Goal: Check status: Check status

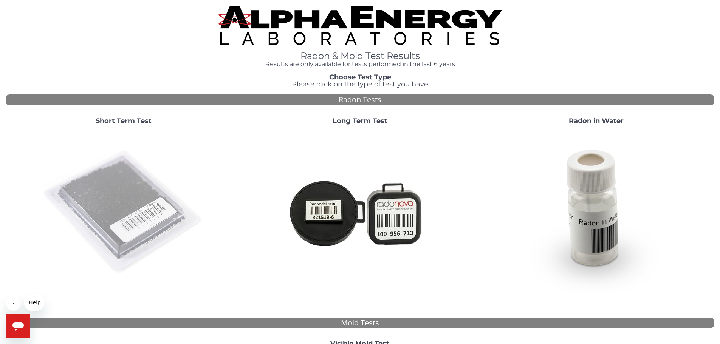
click at [118, 180] on img at bounding box center [123, 212] width 162 height 162
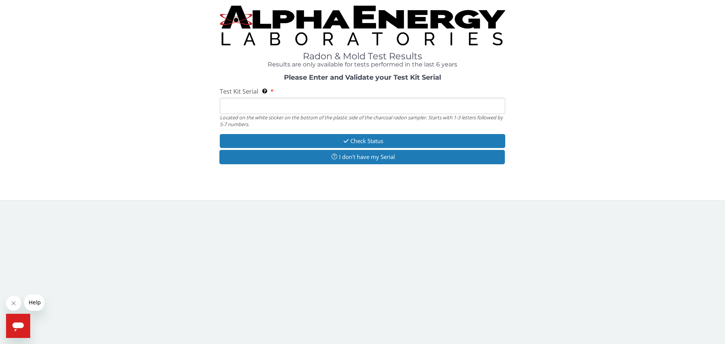
click at [231, 108] on input "Test Kit Serial Located on the white sticker on the bottom of the plastic side …" at bounding box center [363, 106] width 286 height 16
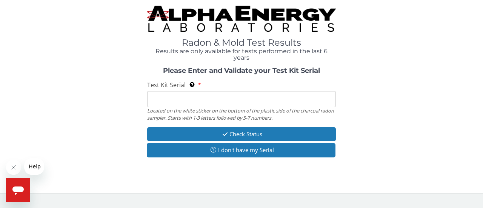
click at [262, 102] on input "Test Kit Serial Located on the white sticker on the bottom of the plastic side …" at bounding box center [241, 99] width 189 height 16
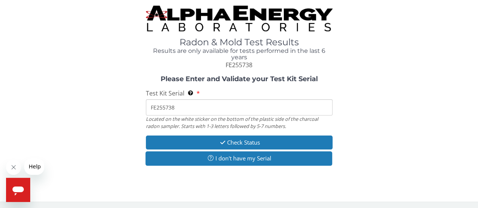
type input "FE255738"
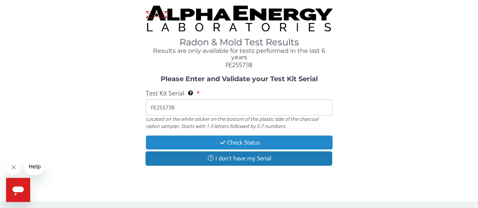
click at [308, 138] on button "Check Status" at bounding box center [239, 143] width 187 height 14
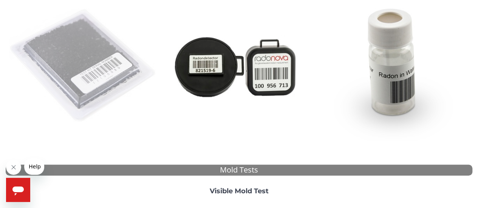
scroll to position [151, 0]
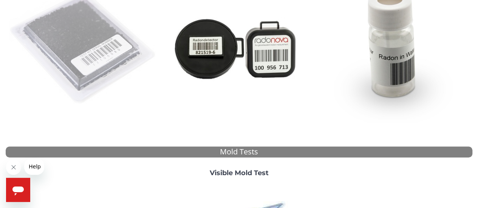
click at [82, 35] on img at bounding box center [84, 48] width 150 height 150
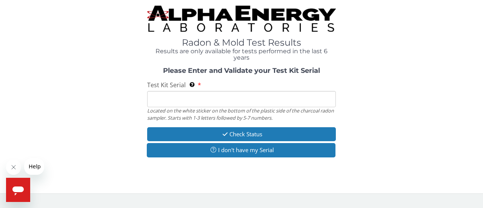
click at [207, 102] on input "Test Kit Serial Located on the white sticker on the bottom of the plastic side …" at bounding box center [241, 99] width 189 height 16
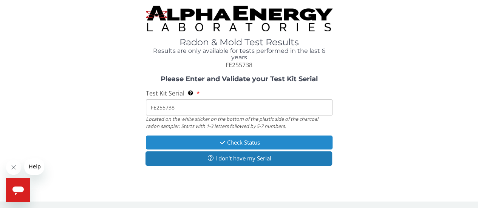
type input "FE255738"
click at [279, 141] on button "Check Status" at bounding box center [239, 143] width 187 height 14
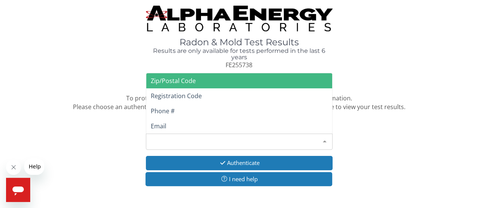
click at [246, 141] on div "Please make a selection" at bounding box center [239, 142] width 187 height 16
click at [210, 81] on span "Zip/Postal Code" at bounding box center [239, 80] width 186 height 15
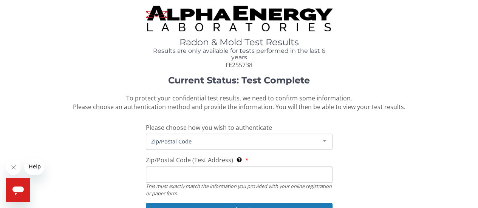
click at [186, 170] on input "Zip/Postal Code (Test Address) This must exactly match the information you prov…" at bounding box center [239, 175] width 187 height 16
type input "01960"
click at [378, 146] on div "Current Status: Test Complete To protect your confidential test results, we nee…" at bounding box center [239, 158] width 466 height 165
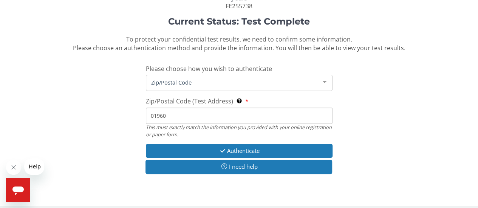
scroll to position [64, 0]
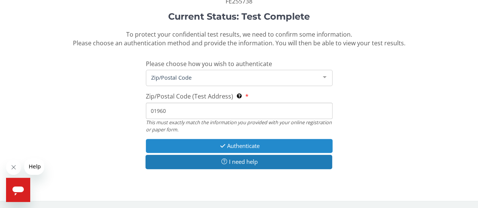
click at [263, 144] on button "Authenticate" at bounding box center [239, 146] width 187 height 14
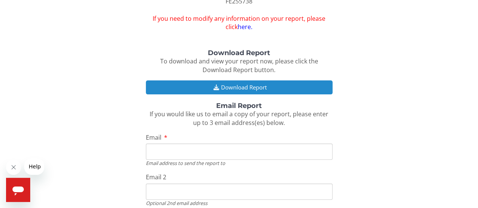
click at [220, 84] on button "Download Report" at bounding box center [239, 87] width 187 height 14
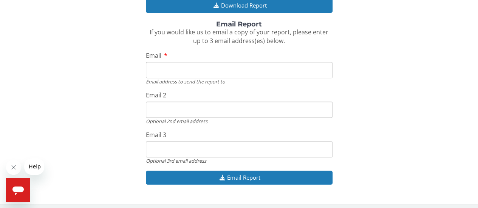
scroll to position [181, 0]
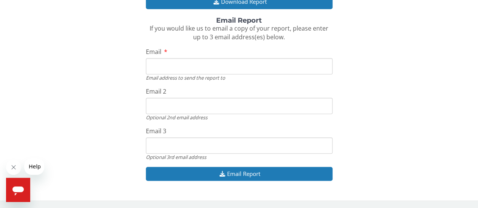
click at [244, 69] on input "Email" at bounding box center [239, 66] width 187 height 16
type input "[EMAIL_ADDRESS][DOMAIN_NAME]"
click at [236, 107] on input "[EMAIL_ADDRESS][DOMAIN_NAME]" at bounding box center [239, 106] width 187 height 16
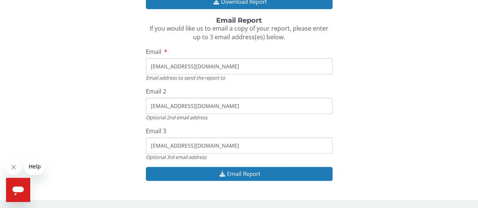
click at [236, 107] on input "[EMAIL_ADDRESS][DOMAIN_NAME]" at bounding box center [239, 106] width 187 height 16
type input "[EMAIL_ADDRESS][DOMAIN_NAME]"
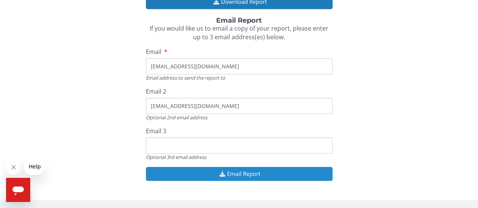
click at [239, 174] on button "Email Report" at bounding box center [239, 174] width 187 height 14
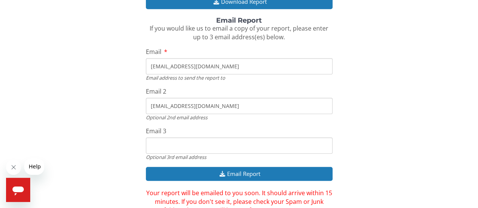
scroll to position [207, 0]
